Goal: Transaction & Acquisition: Book appointment/travel/reservation

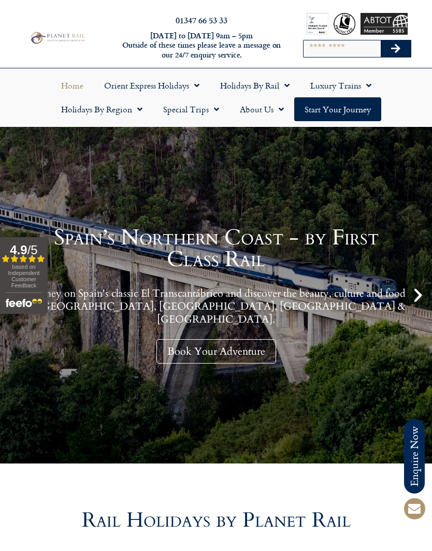
click at [257, 85] on link "Holidays by Rail" at bounding box center [255, 86] width 90 height 24
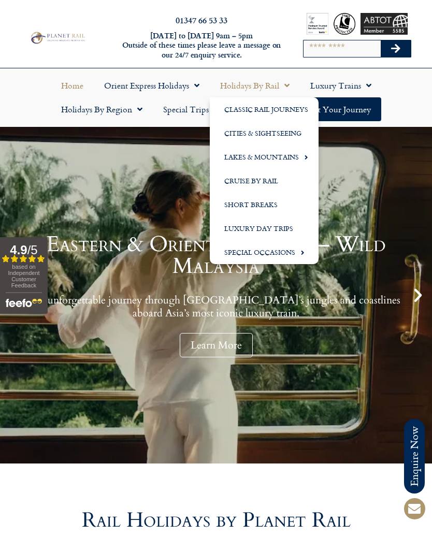
click at [263, 203] on link "Short Breaks" at bounding box center [264, 205] width 109 height 24
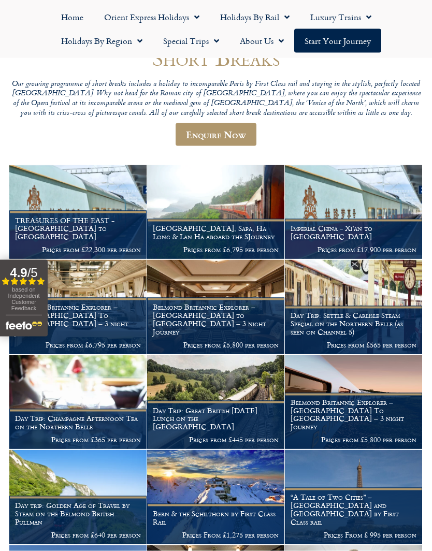
scroll to position [102, 0]
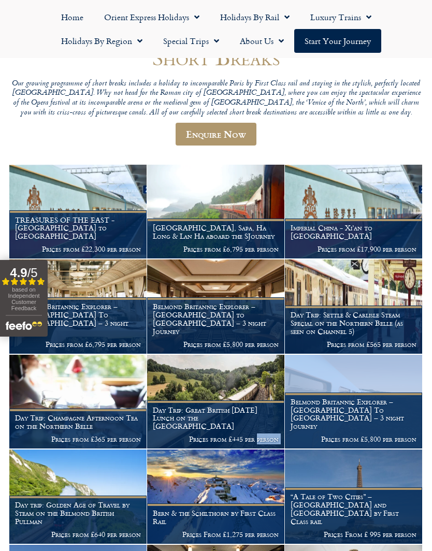
click at [360, 311] on h1 "Day Trip: Settle & Carlisle Steam Special on the Northern Belle (as seen on Cha…" at bounding box center [354, 323] width 126 height 24
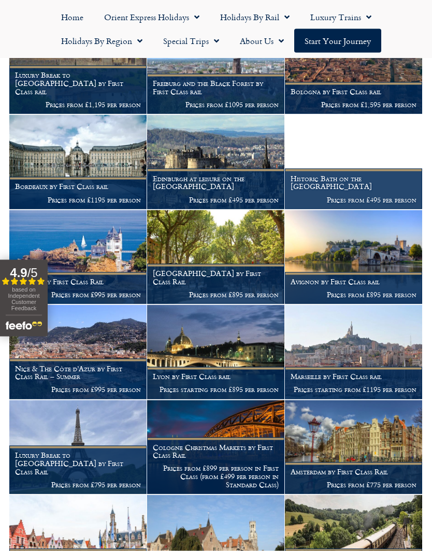
scroll to position [821, 0]
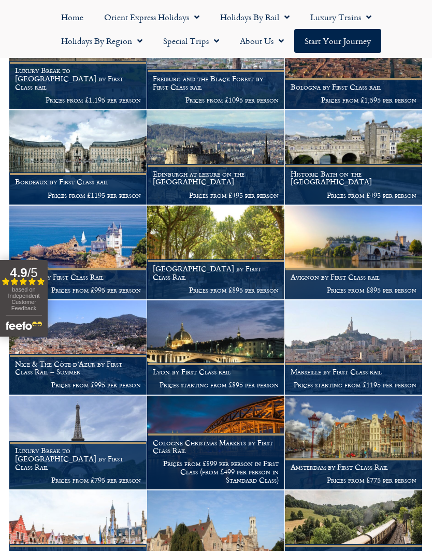
click at [365, 347] on img at bounding box center [353, 347] width 137 height 94
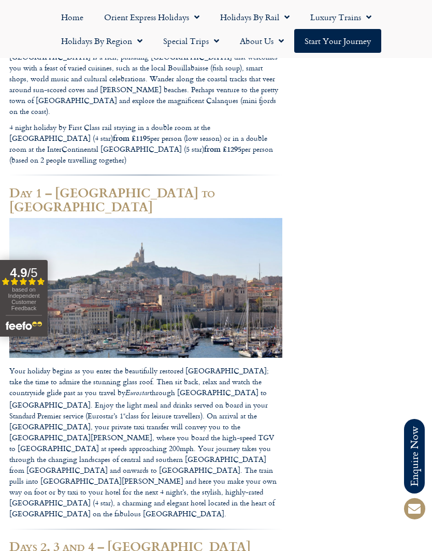
scroll to position [597, 0]
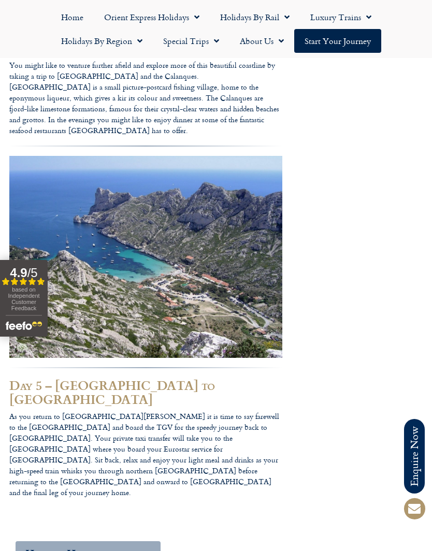
scroll to position [1193, 0]
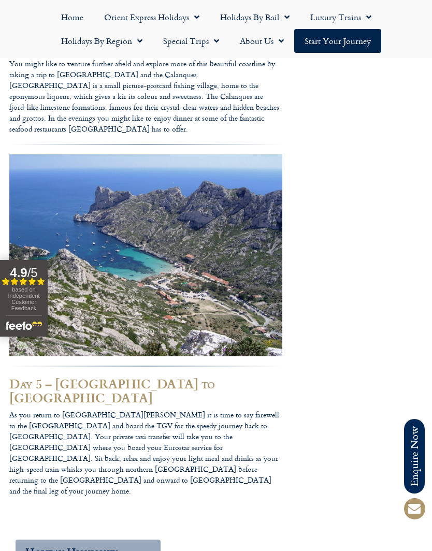
click at [365, 432] on div at bounding box center [216, 461] width 432 height 3309
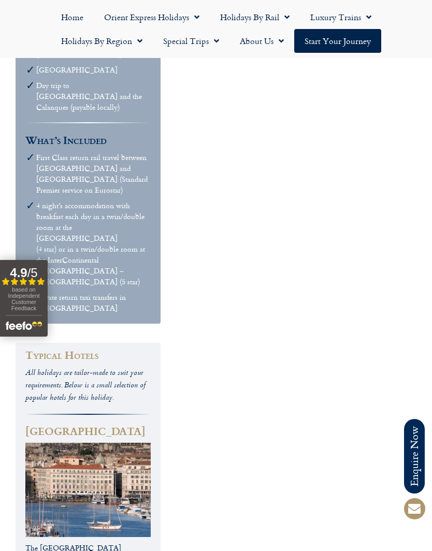
scroll to position [1837, 0]
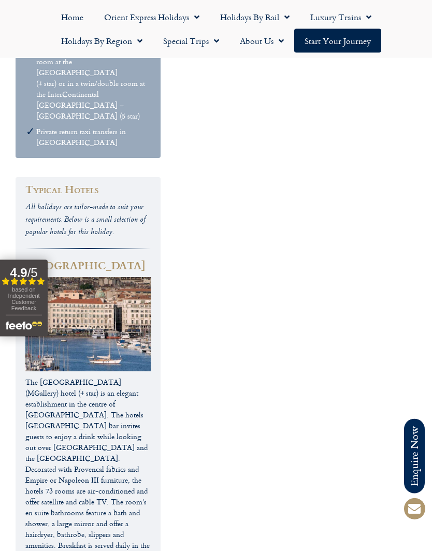
scroll to position [2010, 0]
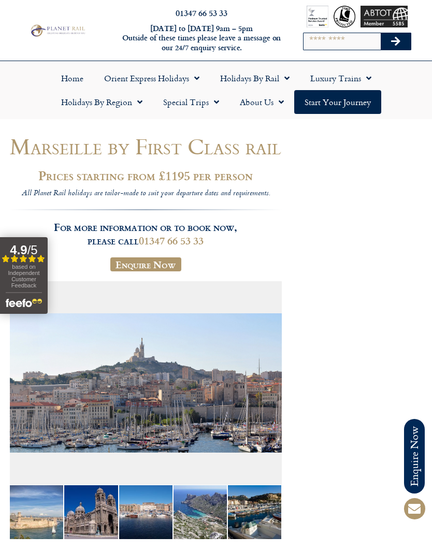
scroll to position [0, 0]
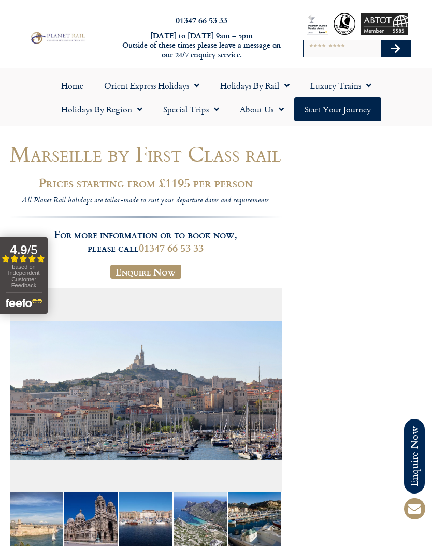
click at [351, 113] on link "Start your Journey" at bounding box center [337, 109] width 87 height 24
